Goal: Task Accomplishment & Management: Use online tool/utility

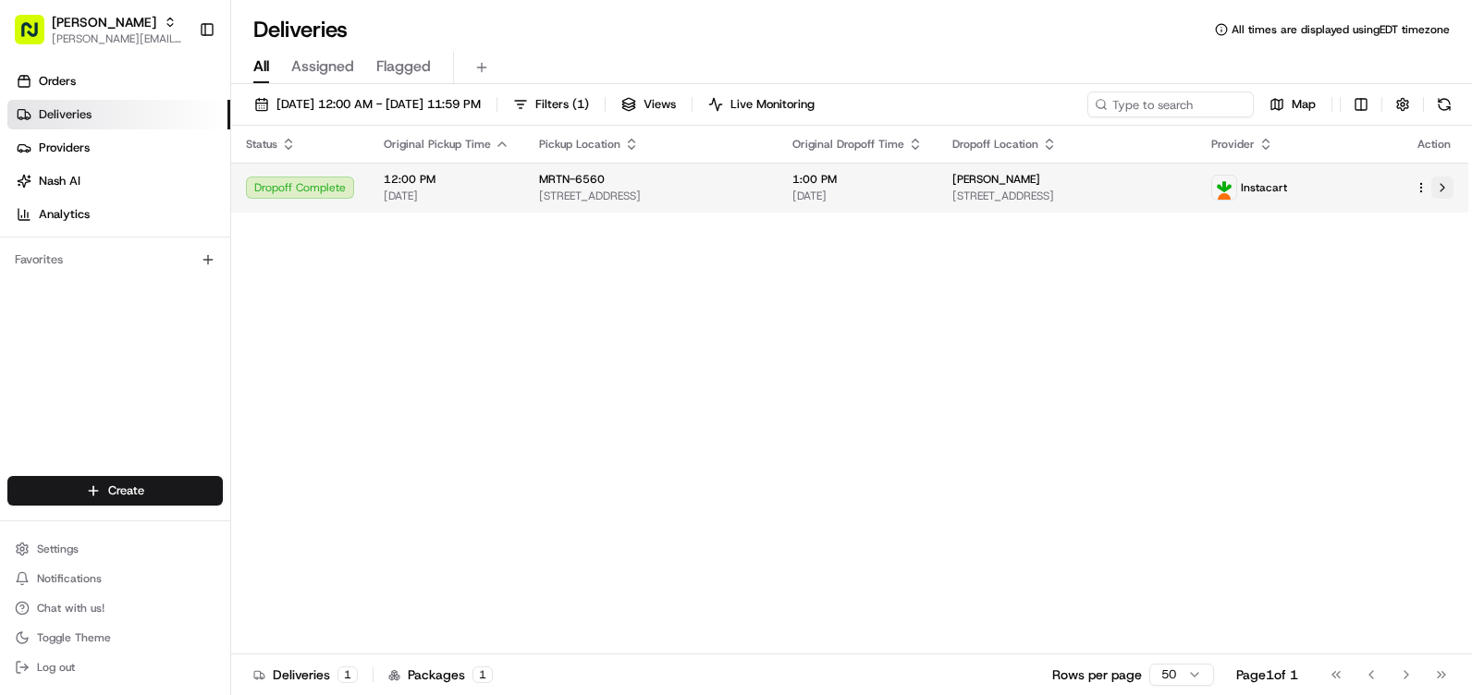
click at [1446, 189] on button at bounding box center [1443, 188] width 22 height 22
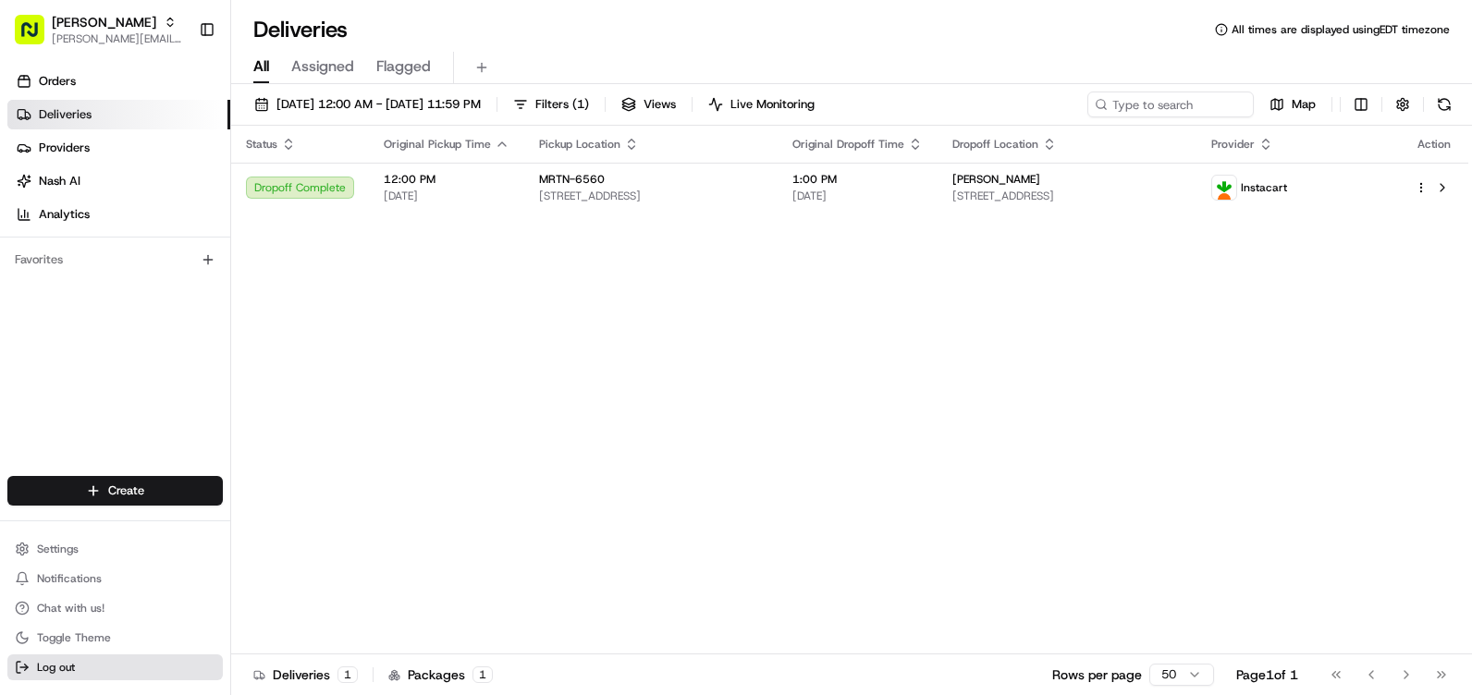
click at [74, 670] on span "Log out" at bounding box center [56, 667] width 38 height 15
